Goal: Check status: Check status

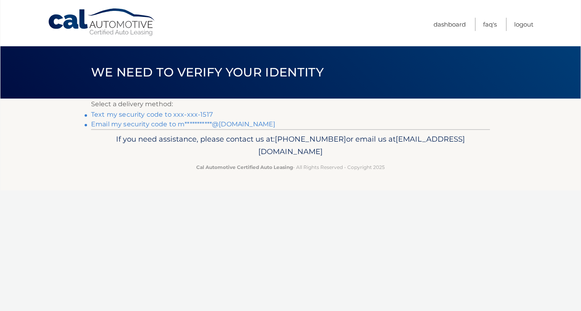
click at [204, 112] on link "Text my security code to xxx-xxx-1517" at bounding box center [152, 115] width 122 height 8
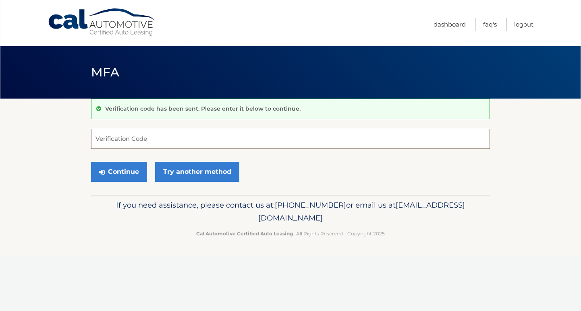
click at [158, 138] on input "Verification Code" at bounding box center [290, 139] width 399 height 20
type input "400595"
click at [112, 170] on button "Continue" at bounding box center [119, 172] width 56 height 20
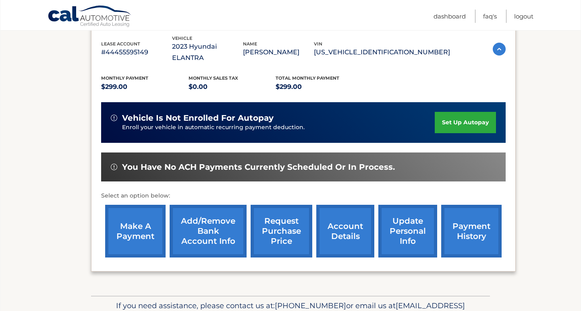
scroll to position [149, 0]
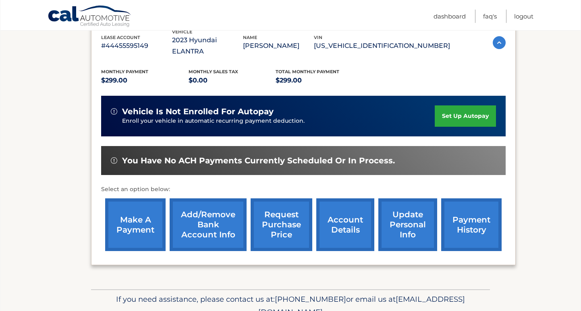
click at [275, 233] on link "request purchase price" at bounding box center [282, 225] width 62 height 53
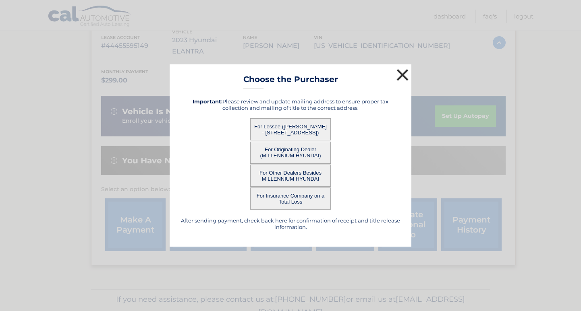
click at [404, 83] on button "×" at bounding box center [402, 75] width 16 height 16
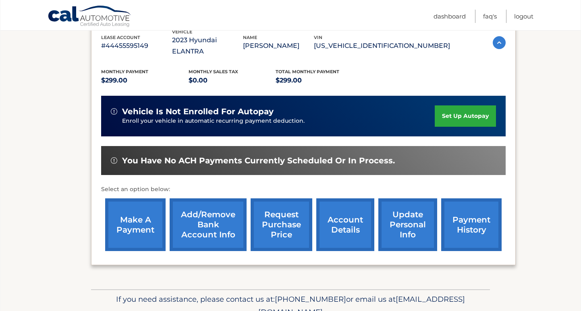
click at [327, 239] on link "account details" at bounding box center [345, 225] width 58 height 53
click at [332, 230] on link "account details" at bounding box center [345, 225] width 58 height 53
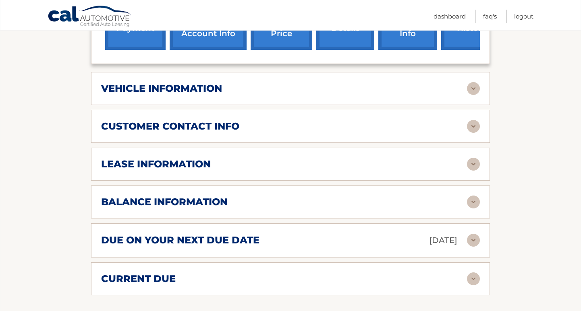
scroll to position [361, 0]
click at [473, 209] on img at bounding box center [473, 202] width 13 height 13
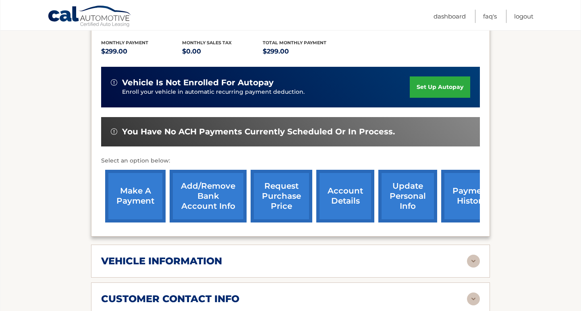
scroll to position [187, 0]
